Goal: Transaction & Acquisition: Book appointment/travel/reservation

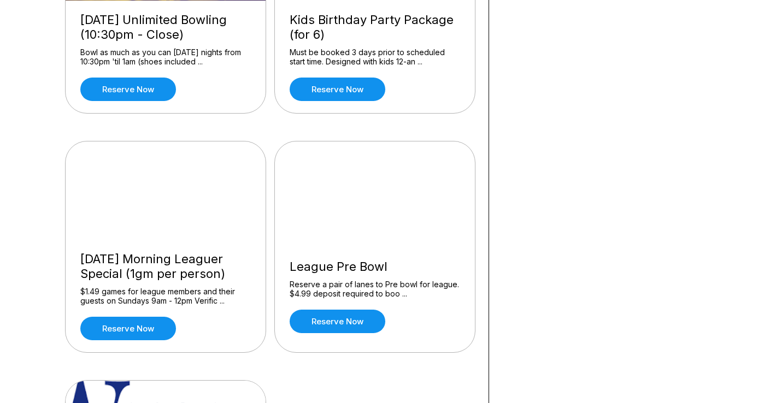
scroll to position [958, 0]
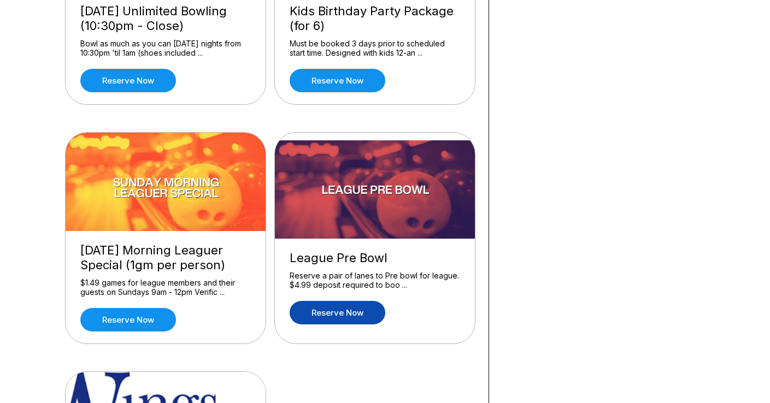
click at [322, 311] on link "Reserve now" at bounding box center [338, 312] width 96 height 23
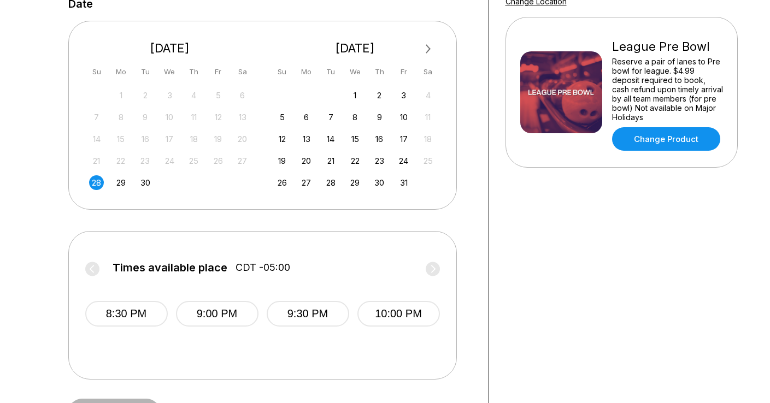
scroll to position [261, 0]
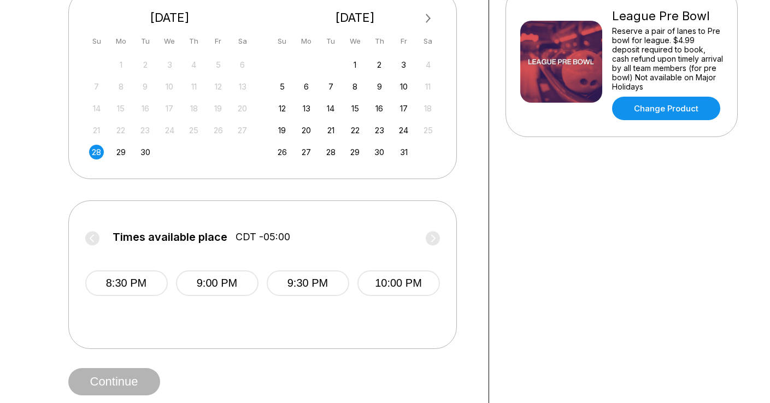
click at [98, 150] on div "28" at bounding box center [96, 152] width 15 height 15
click at [144, 279] on button "8:30 PM" at bounding box center [126, 284] width 83 height 26
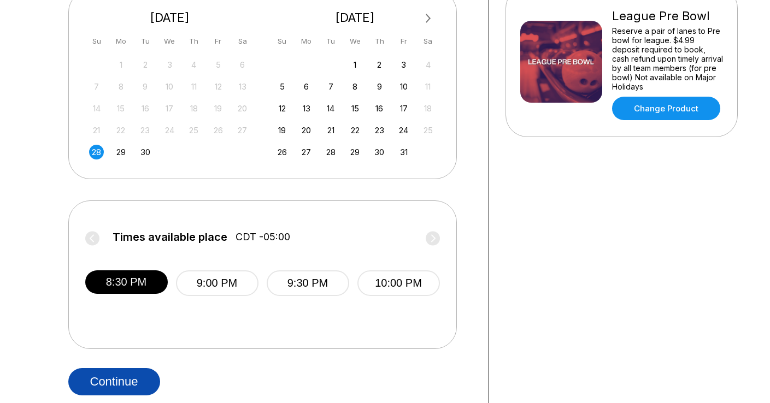
click at [124, 377] on button "Continue" at bounding box center [114, 381] width 92 height 27
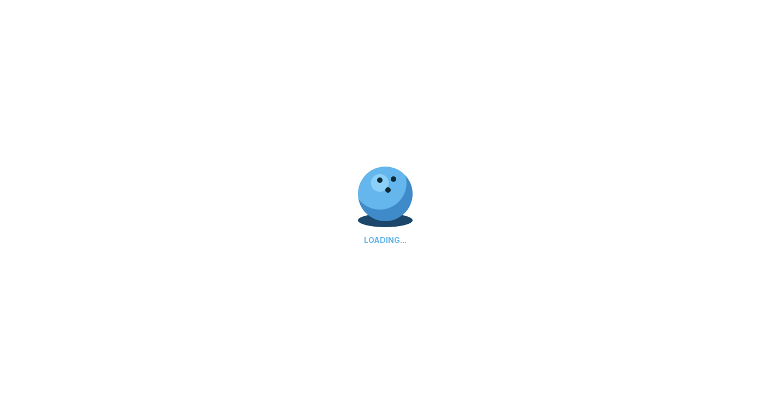
select select "**"
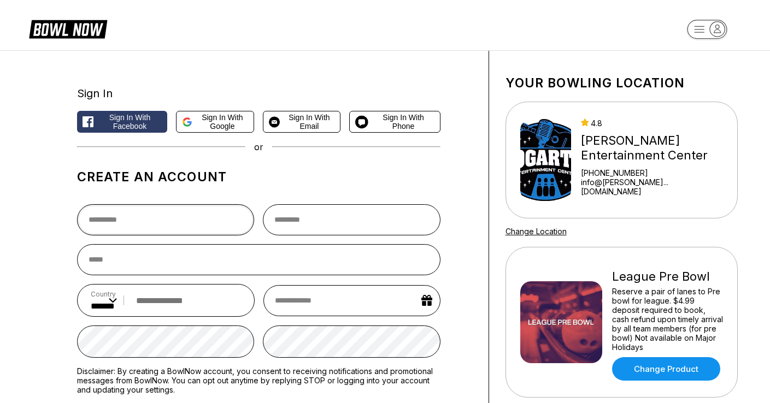
click at [201, 212] on input "text" at bounding box center [166, 219] width 178 height 31
type input "*******"
click at [218, 117] on span "Sign in with Google" at bounding box center [222, 121] width 51 height 17
click at [196, 119] on button "Sign in with Google" at bounding box center [215, 122] width 78 height 22
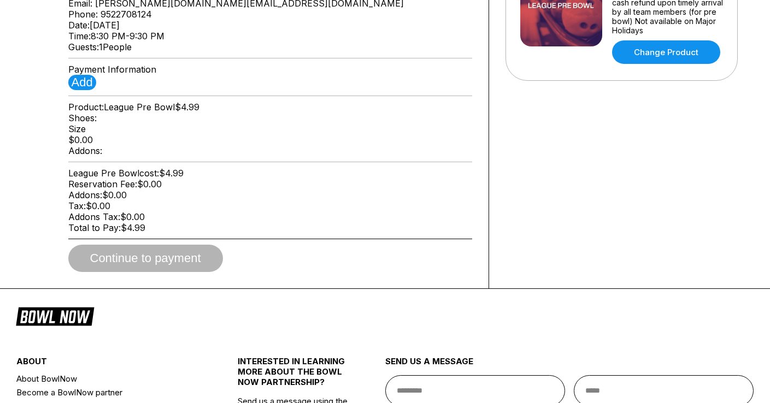
scroll to position [332, 0]
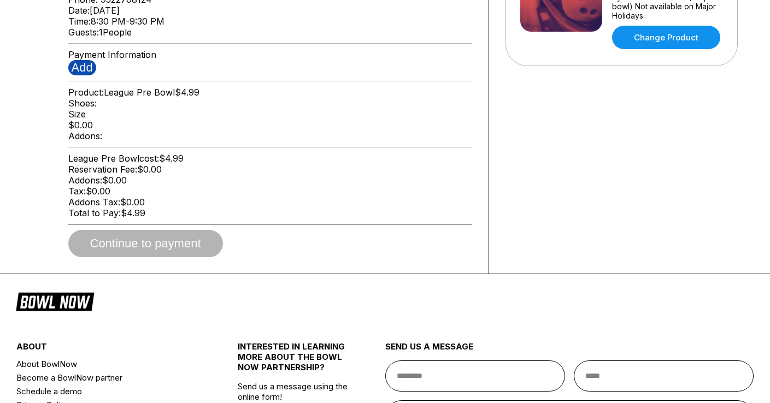
click at [85, 75] on button "Add" at bounding box center [82, 67] width 28 height 15
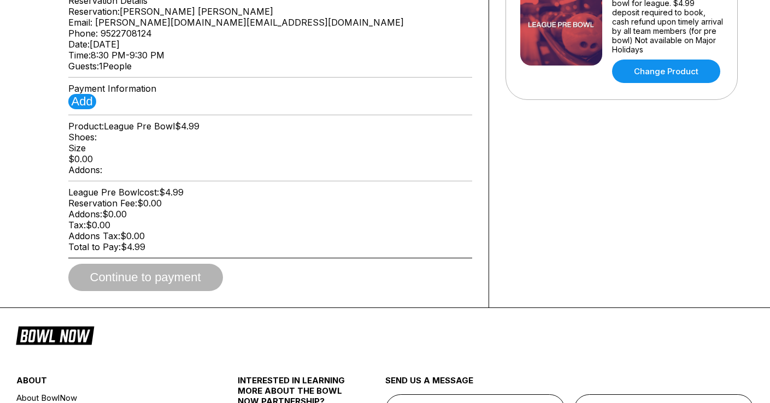
scroll to position [292, 0]
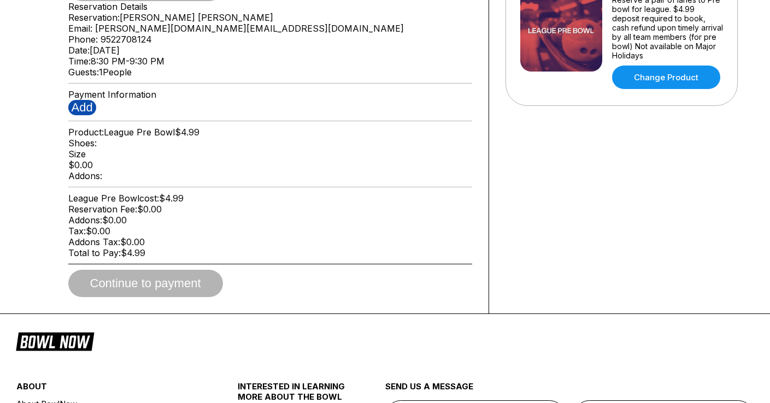
click at [87, 115] on button "Add" at bounding box center [82, 107] width 28 height 15
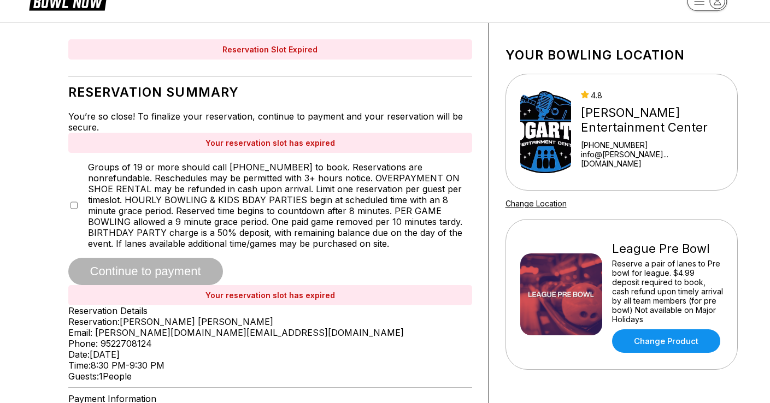
scroll to position [0, 0]
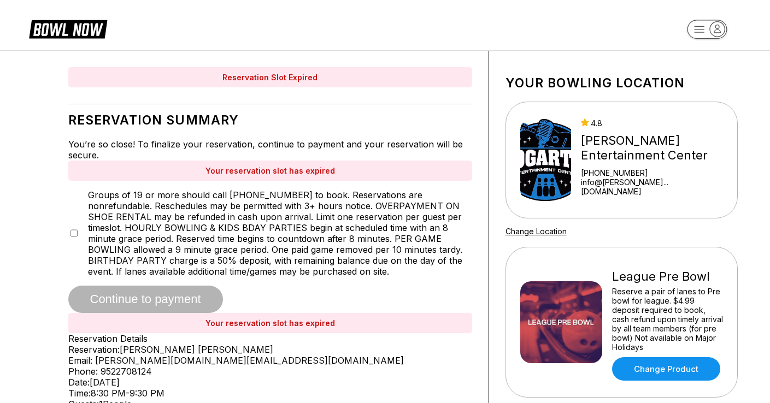
click at [61, 31] on icon at bounding box center [68, 28] width 78 height 21
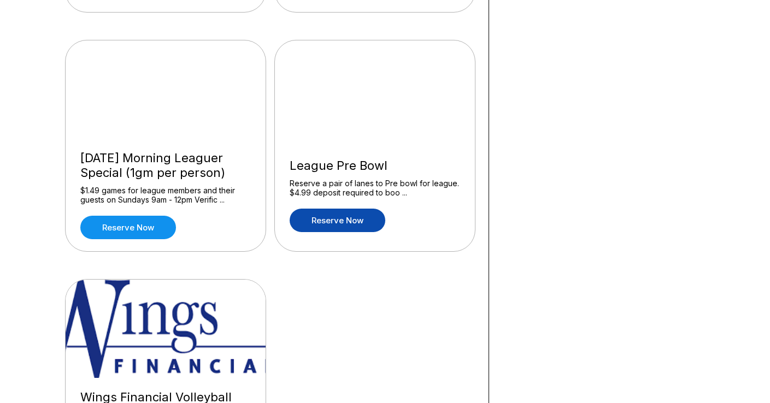
scroll to position [1051, 0]
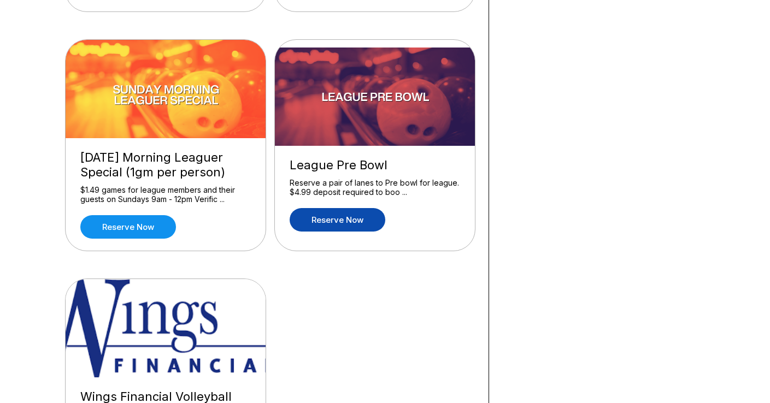
click at [354, 220] on link "Reserve now" at bounding box center [338, 219] width 96 height 23
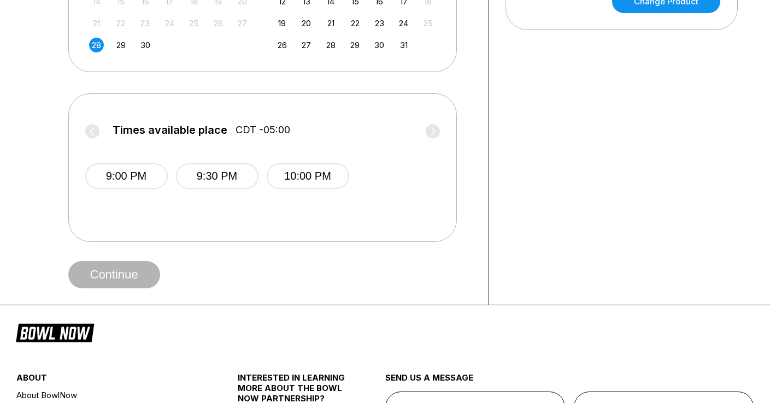
scroll to position [366, 0]
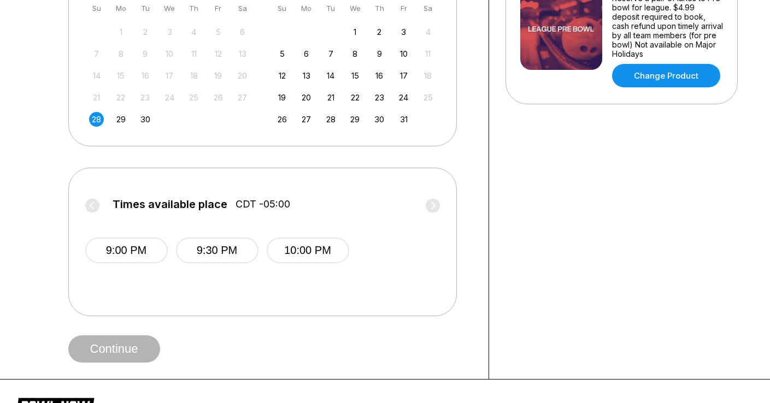
scroll to position [240, 0]
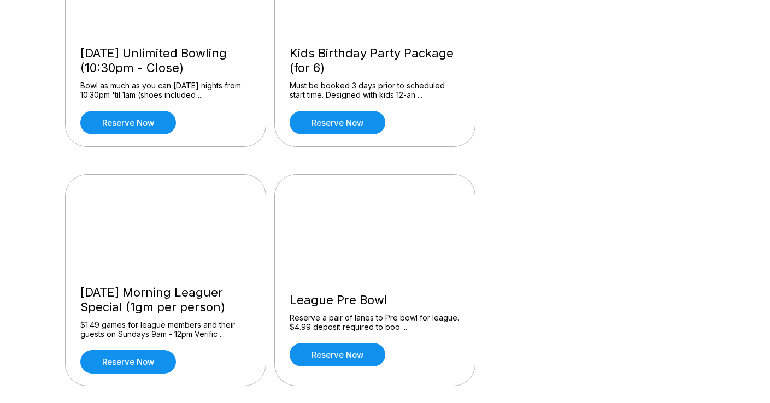
scroll to position [918, 0]
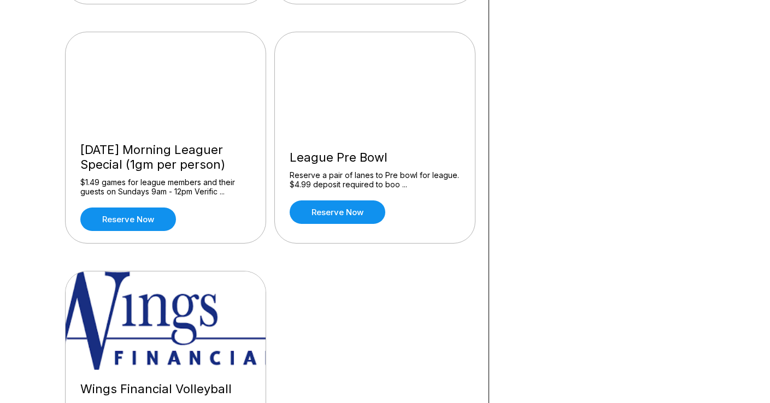
scroll to position [1065, 0]
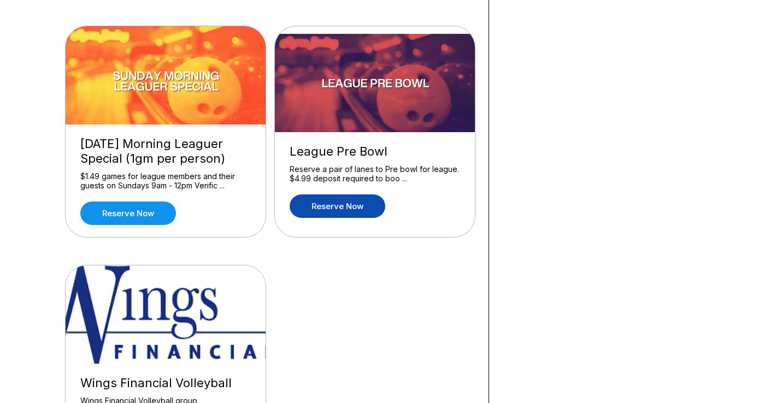
click at [346, 205] on link "Reserve now" at bounding box center [338, 206] width 96 height 23
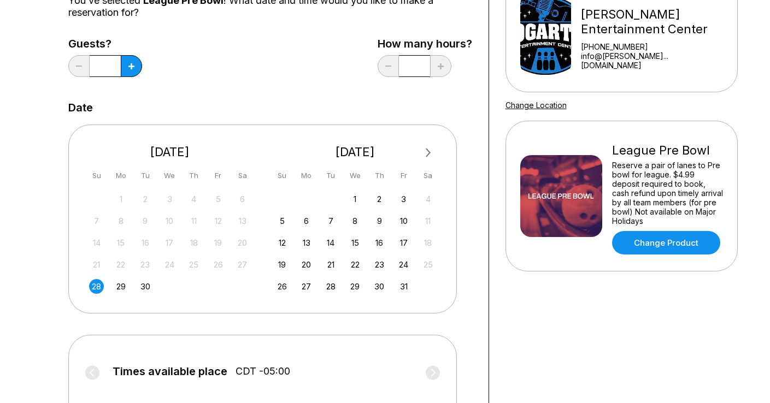
scroll to position [142, 0]
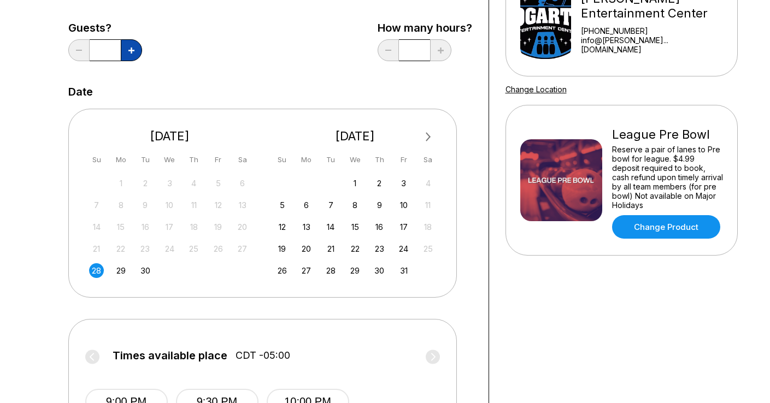
click at [136, 50] on button at bounding box center [131, 50] width 21 height 22
type input "*"
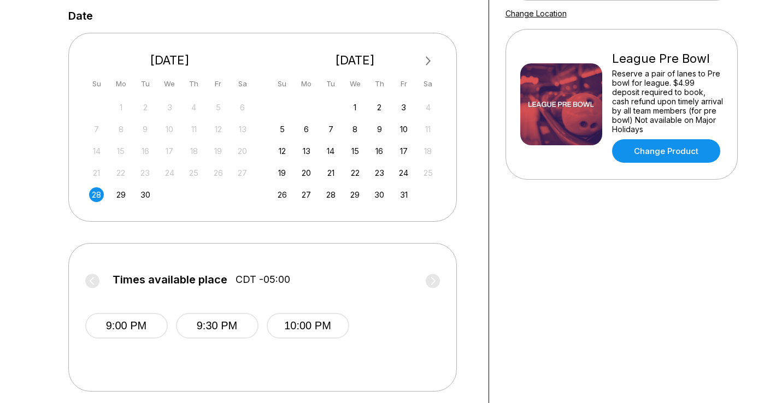
scroll to position [234, 0]
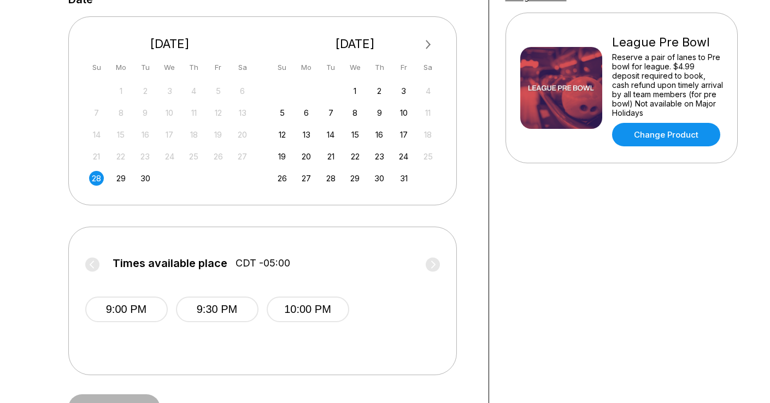
click at [96, 177] on div "28" at bounding box center [96, 178] width 15 height 15
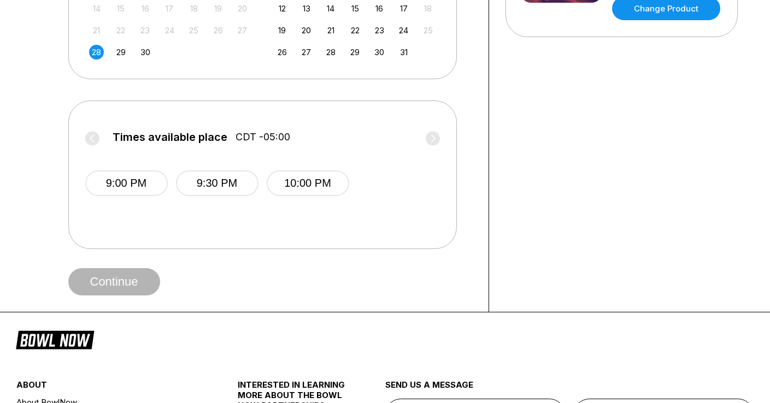
scroll to position [358, 0]
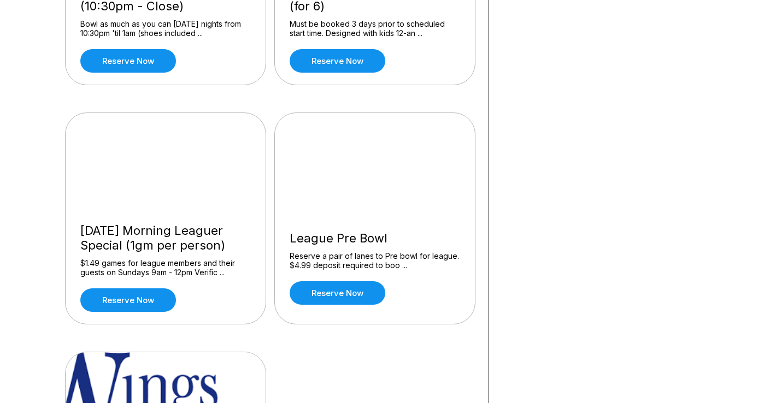
scroll to position [1043, 0]
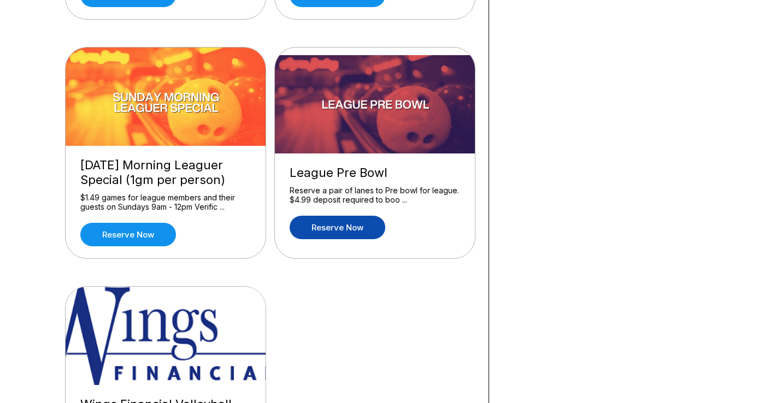
click at [344, 226] on link "Reserve now" at bounding box center [338, 227] width 96 height 23
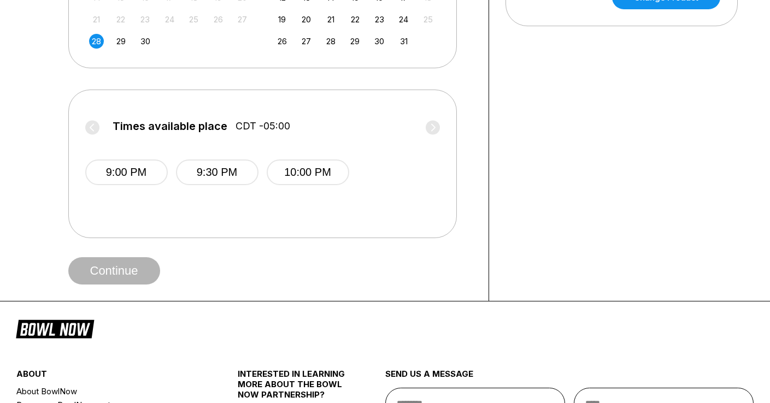
scroll to position [359, 0]
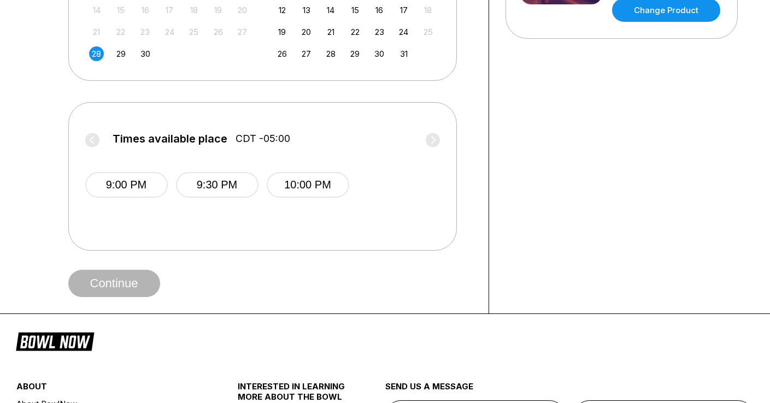
click at [99, 52] on div "28" at bounding box center [96, 53] width 15 height 15
click at [95, 52] on div "28" at bounding box center [96, 53] width 15 height 15
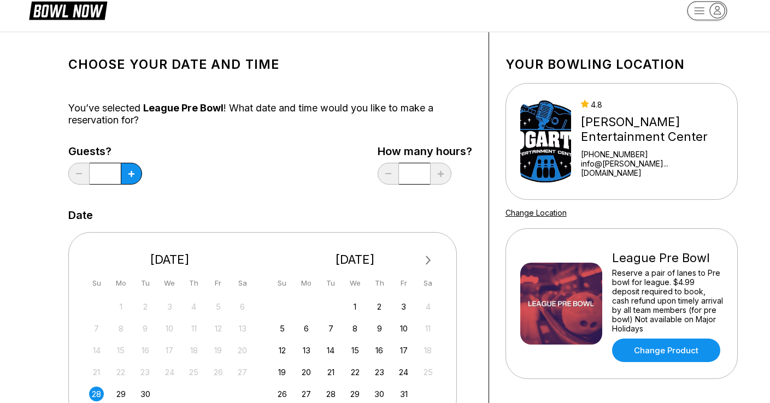
scroll to position [21, 0]
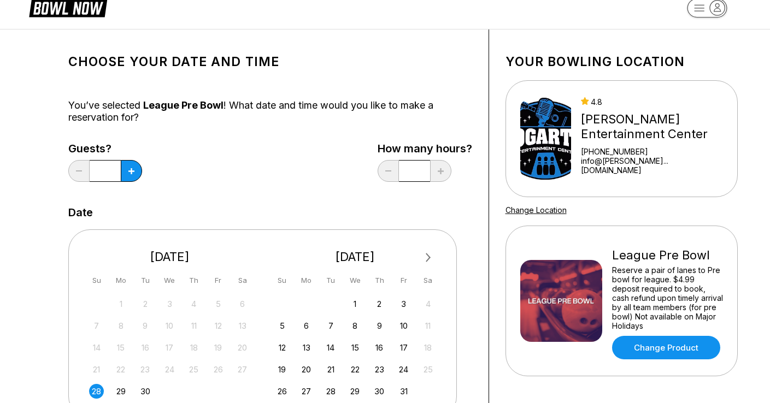
click at [291, 164] on div "Guests? * How many hours? *" at bounding box center [270, 165] width 404 height 45
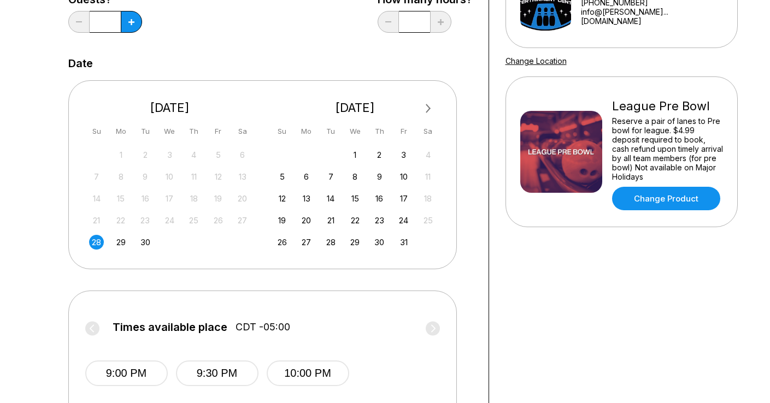
scroll to position [169, 0]
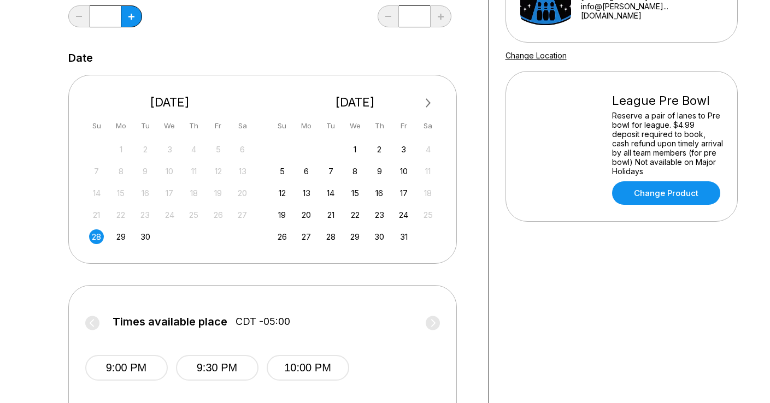
scroll to position [248, 0]
